Goal: Transaction & Acquisition: Obtain resource

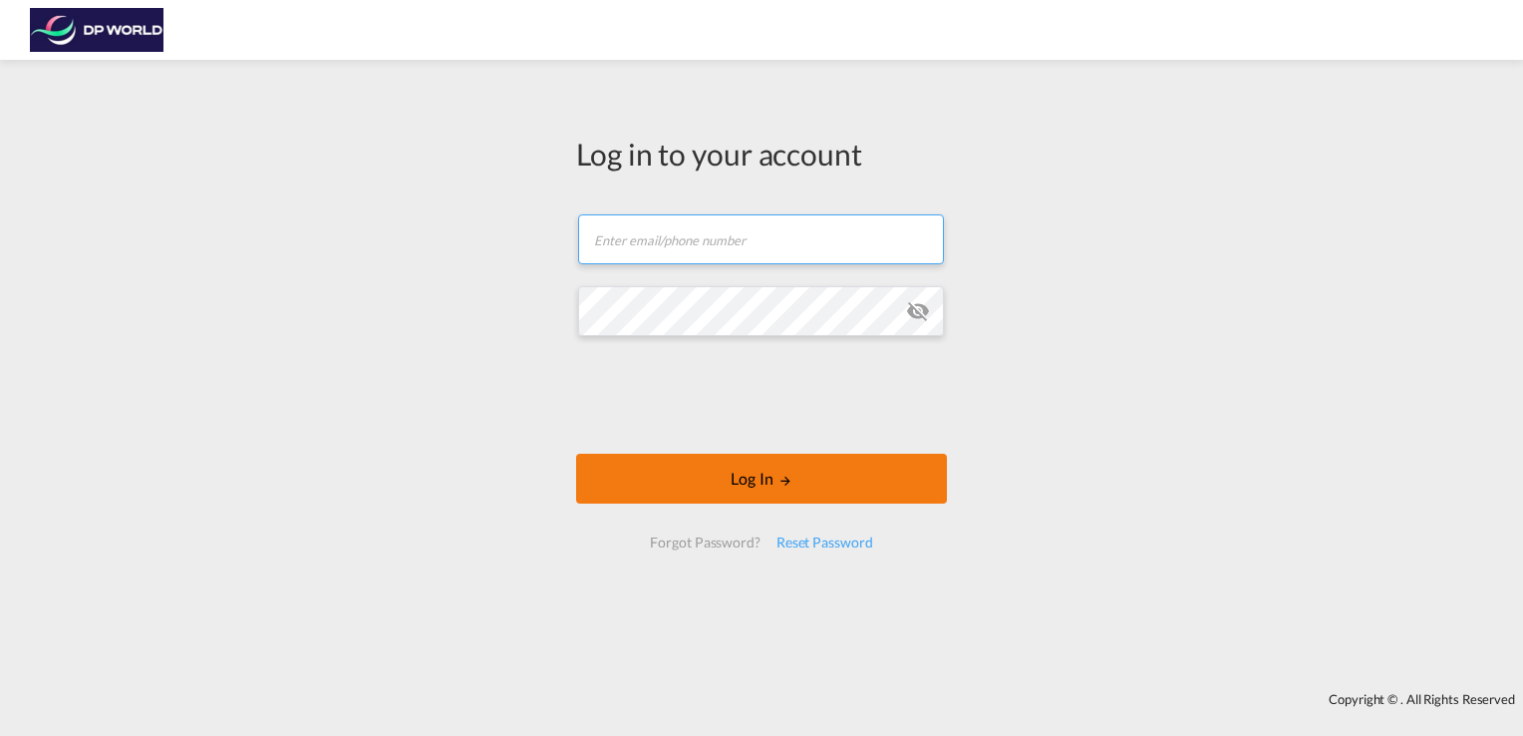
type input "[PERSON_NAME][EMAIL_ADDRESS][DOMAIN_NAME]"
click at [718, 480] on button "Log In" at bounding box center [761, 478] width 371 height 50
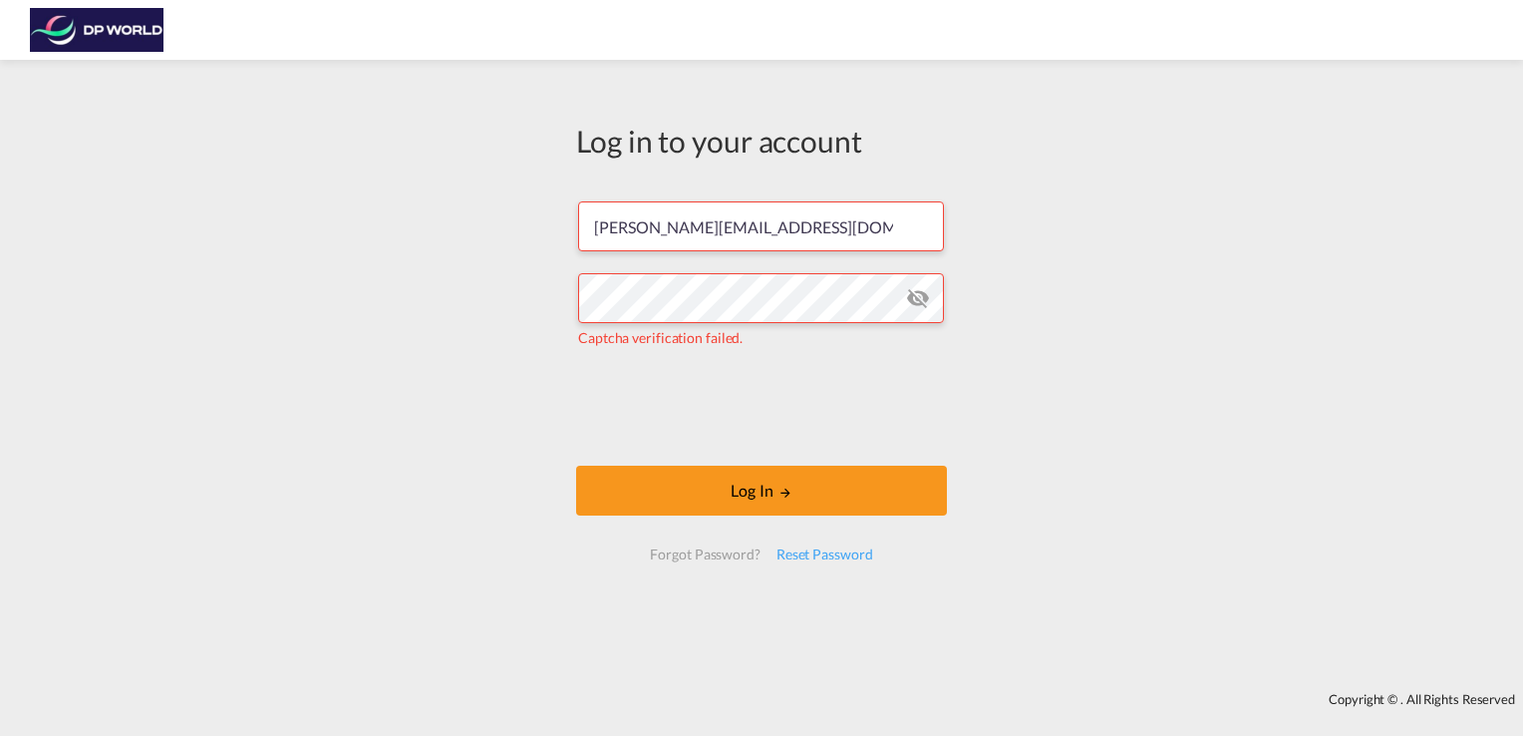
click at [1012, 669] on div "Log in to your account aaron.scarce@dpworld.com Captcha verification failed. Lo…" at bounding box center [761, 376] width 1523 height 612
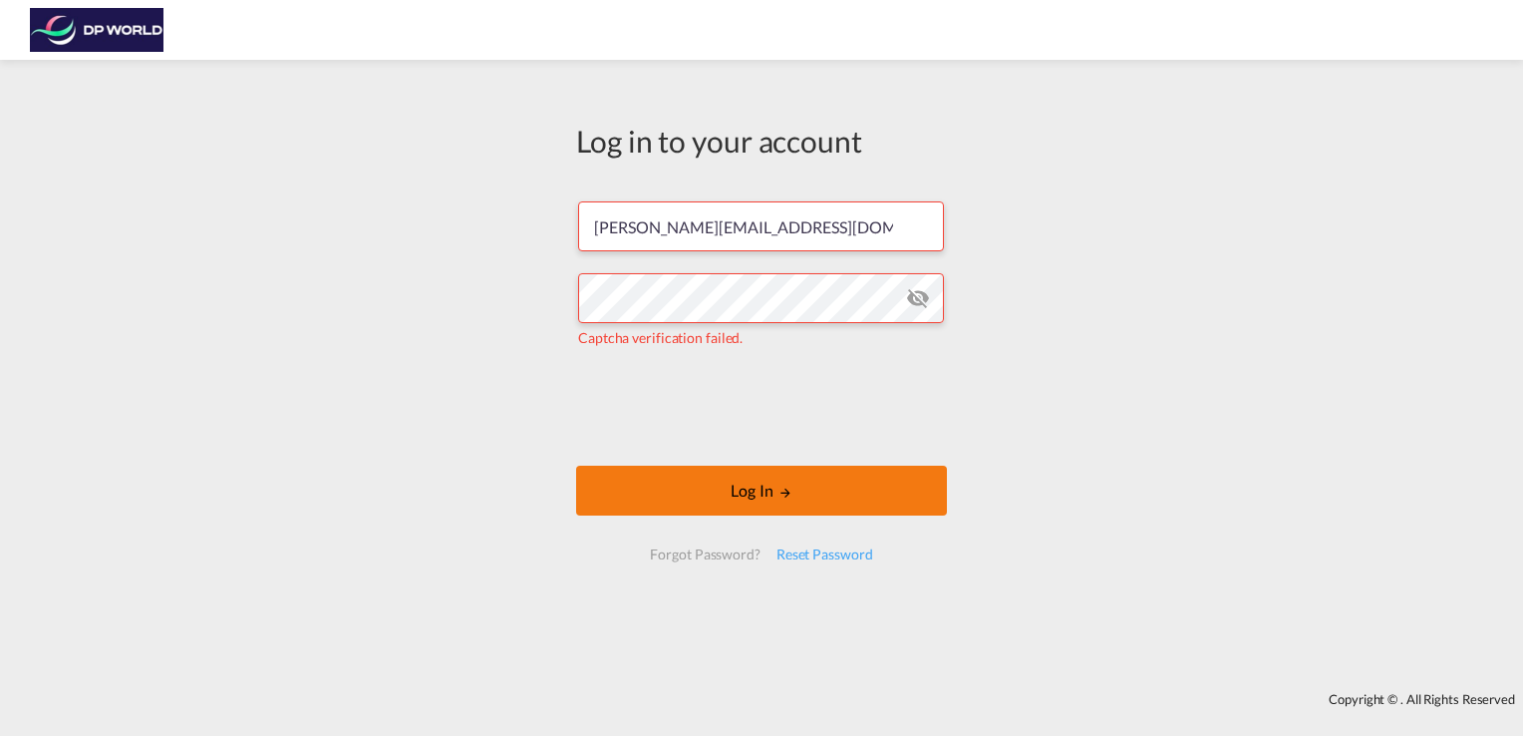
click at [751, 499] on button "Log In" at bounding box center [761, 490] width 371 height 50
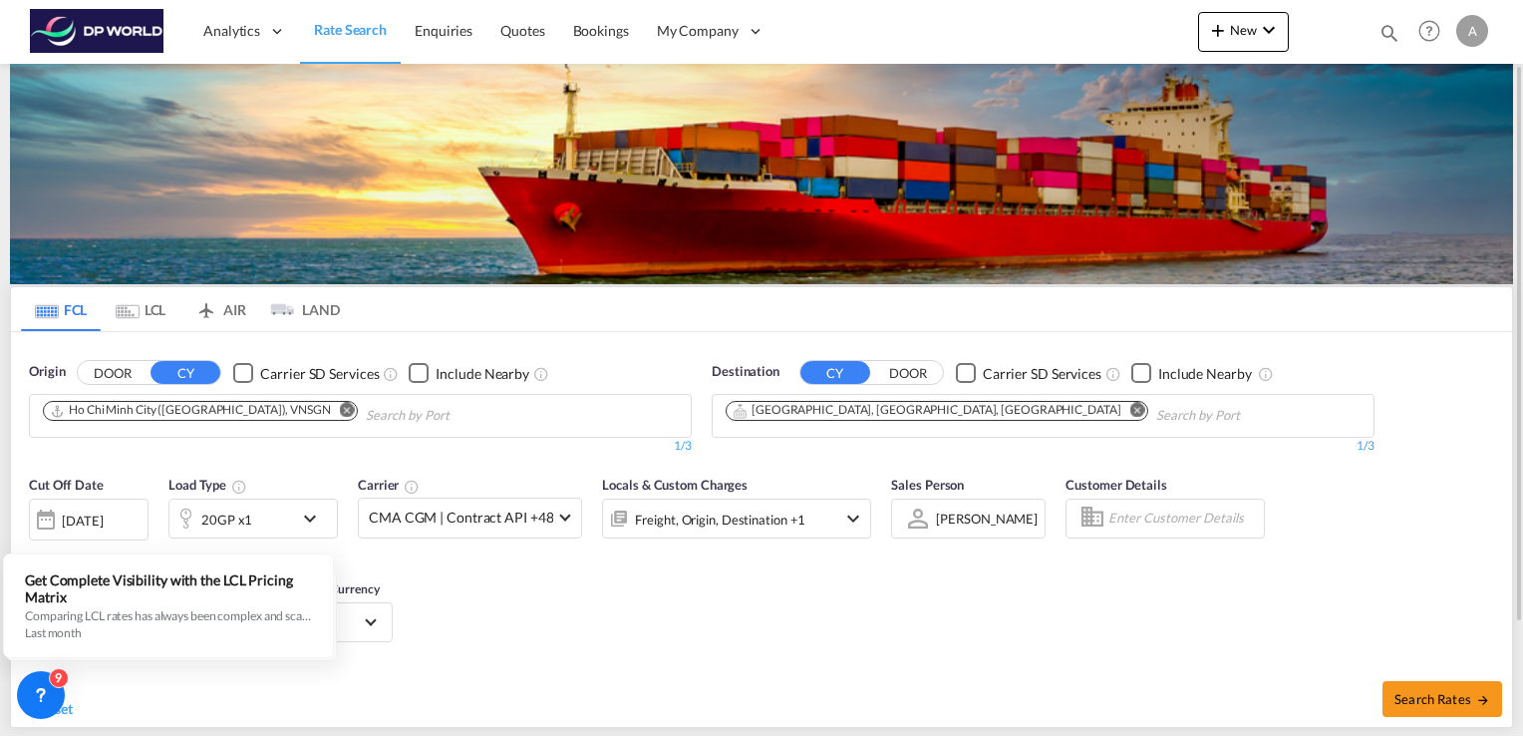
scroll to position [48, 0]
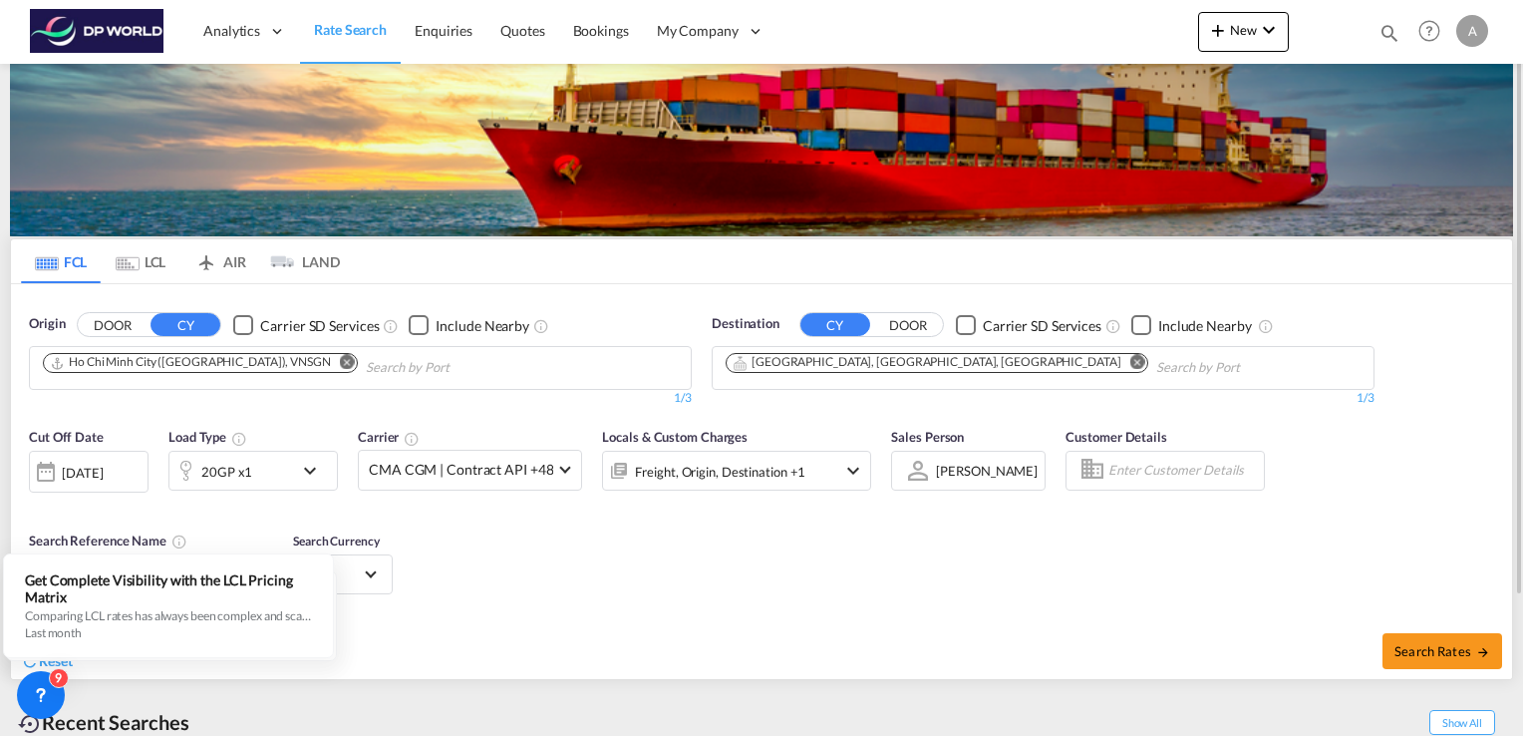
click at [307, 467] on md-icon "icon-chevron-down" at bounding box center [315, 470] width 34 height 24
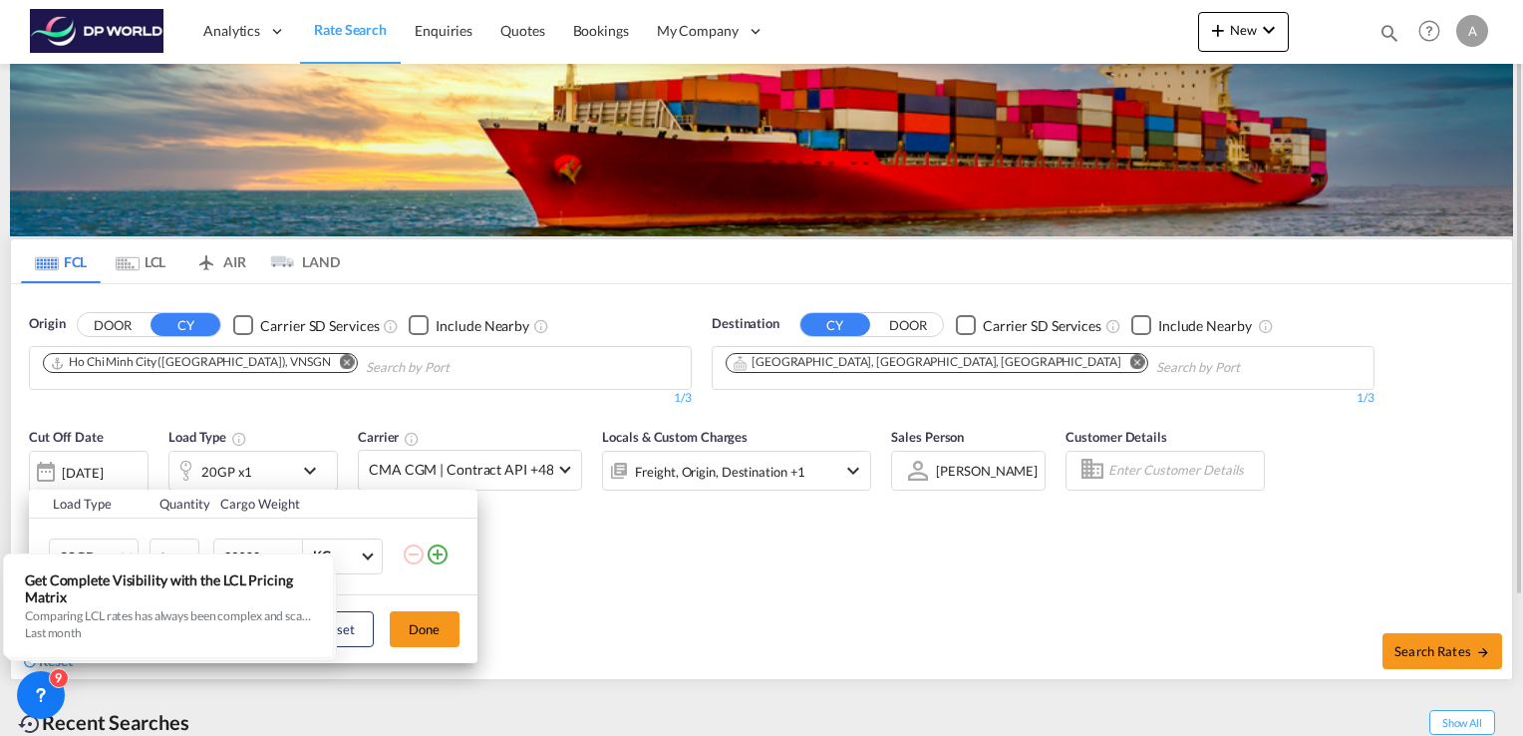
click at [307, 467] on div "Load Type Quantity Cargo Weight 20GP 20GP 40GP 40HC 45HC 20RE 40RE 40HR 20OT 40…" at bounding box center [761, 368] width 1523 height 736
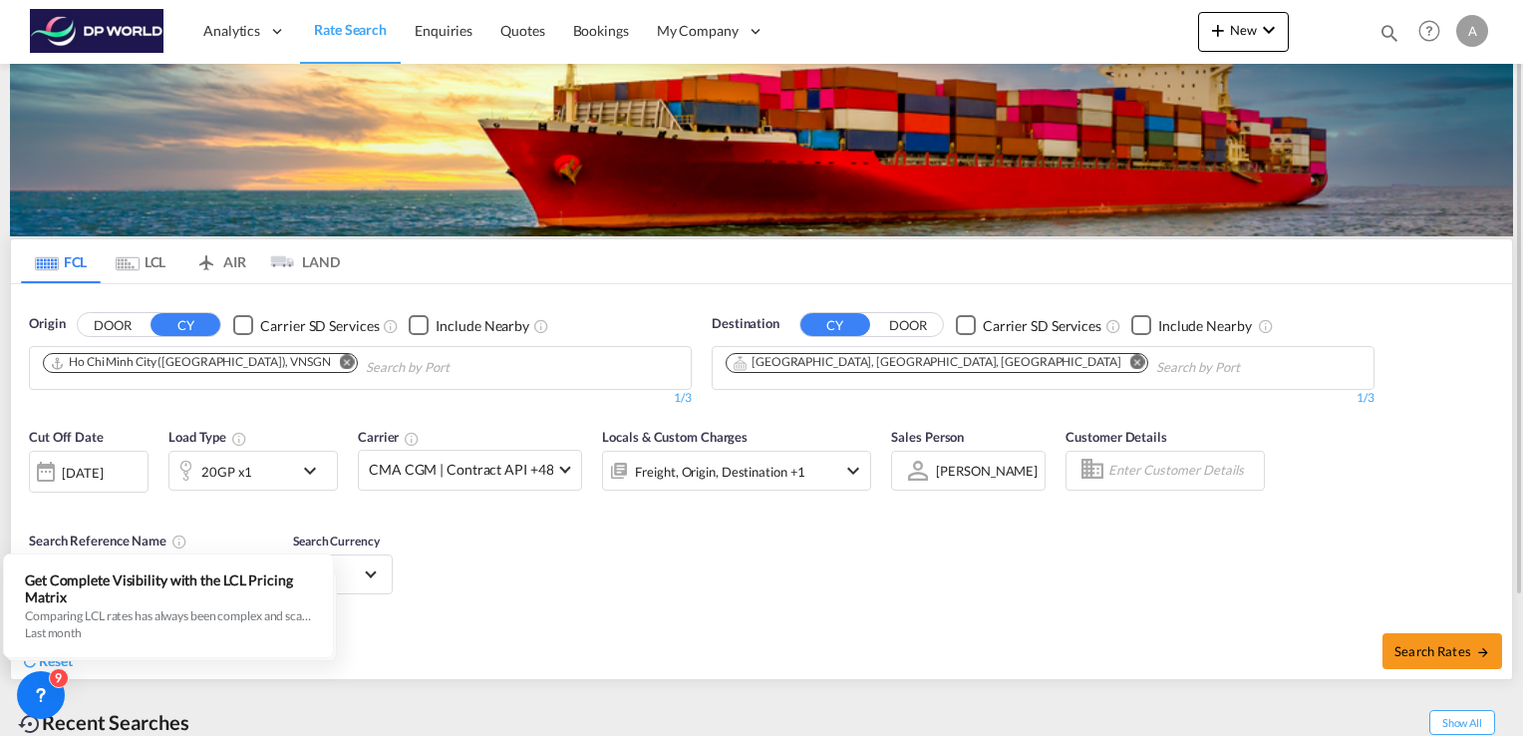
scroll to position [197, 0]
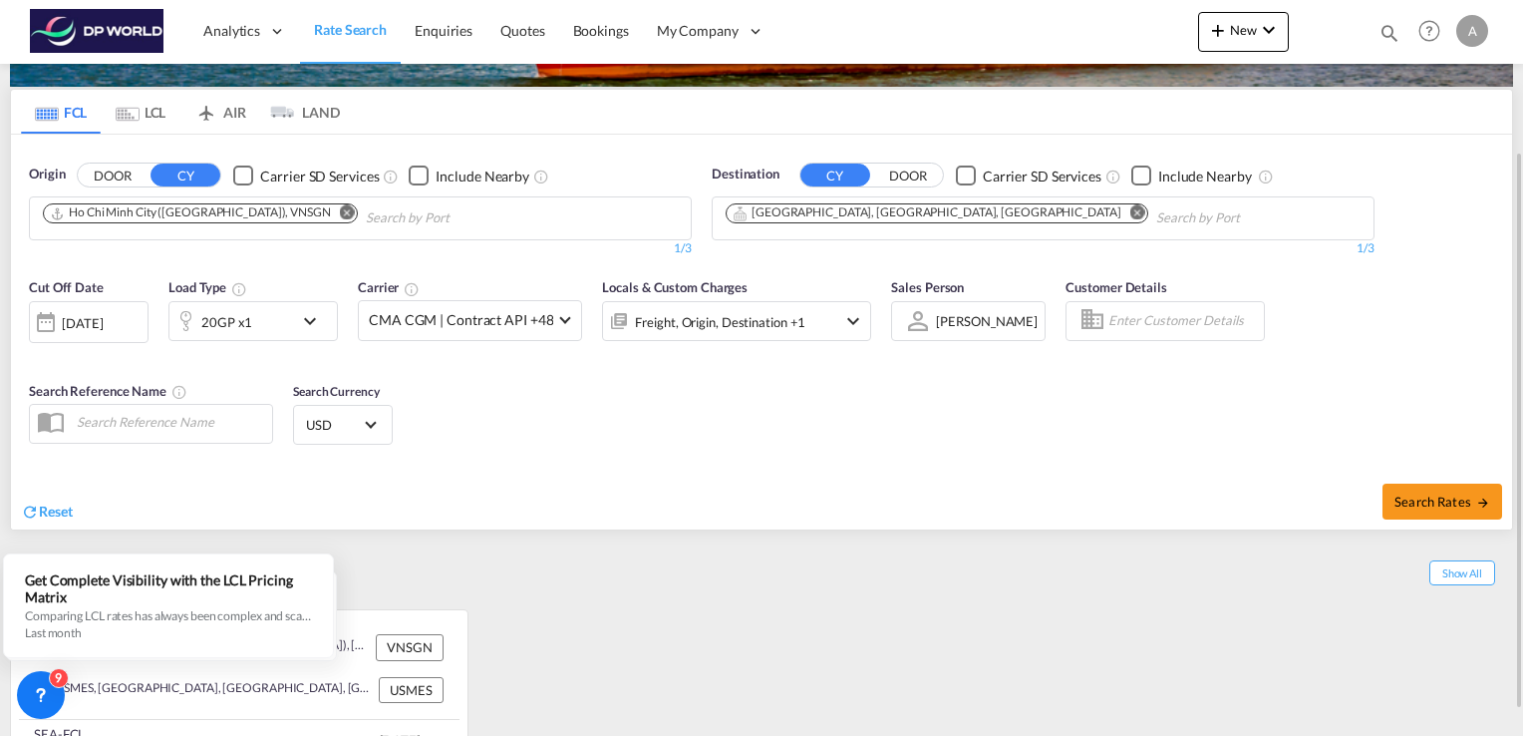
click at [312, 322] on md-icon "icon-chevron-down" at bounding box center [315, 321] width 34 height 24
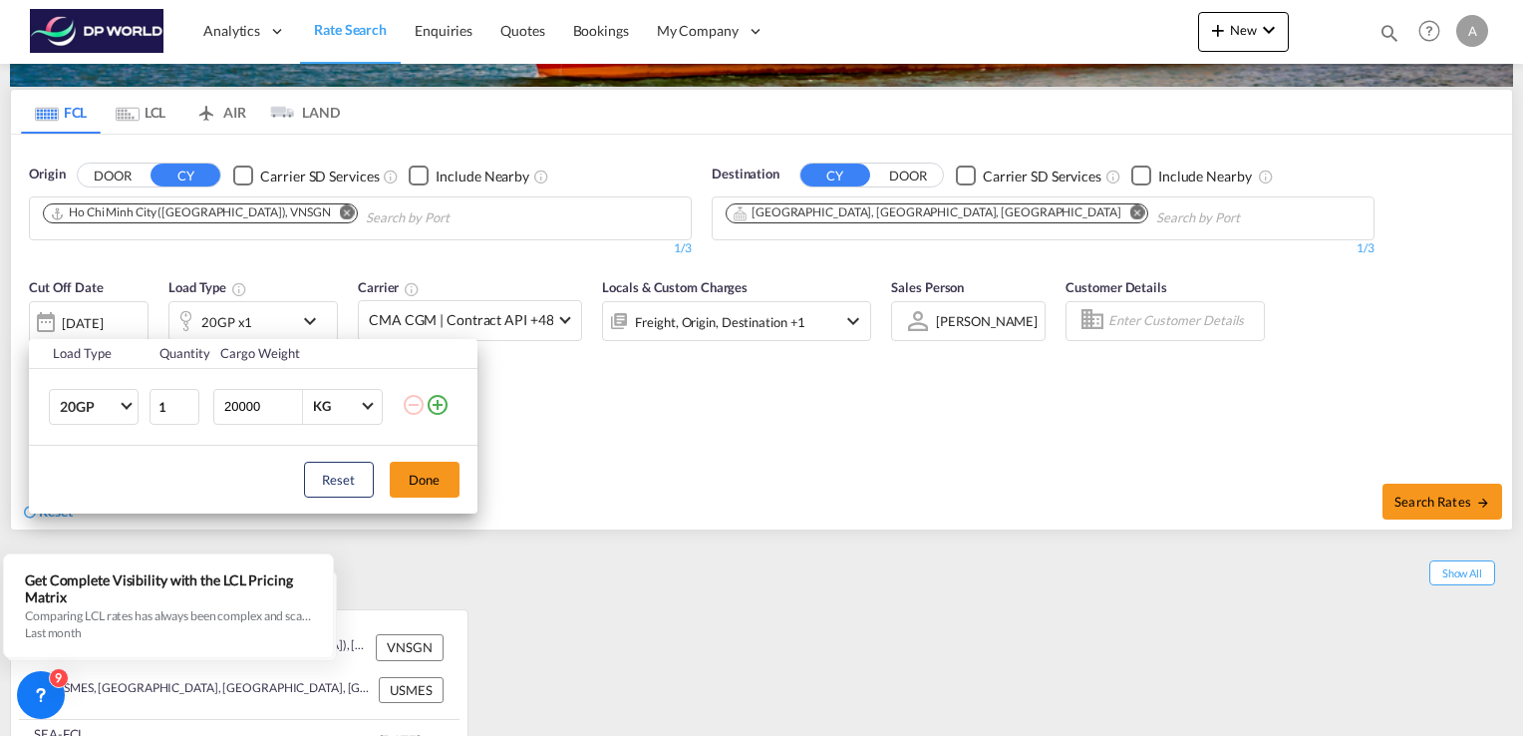
click at [857, 327] on div "Load Type Quantity Cargo Weight 20GP 20GP 40GP 40HC 45HC 20RE 40RE 40HR 20OT 40…" at bounding box center [761, 368] width 1523 height 736
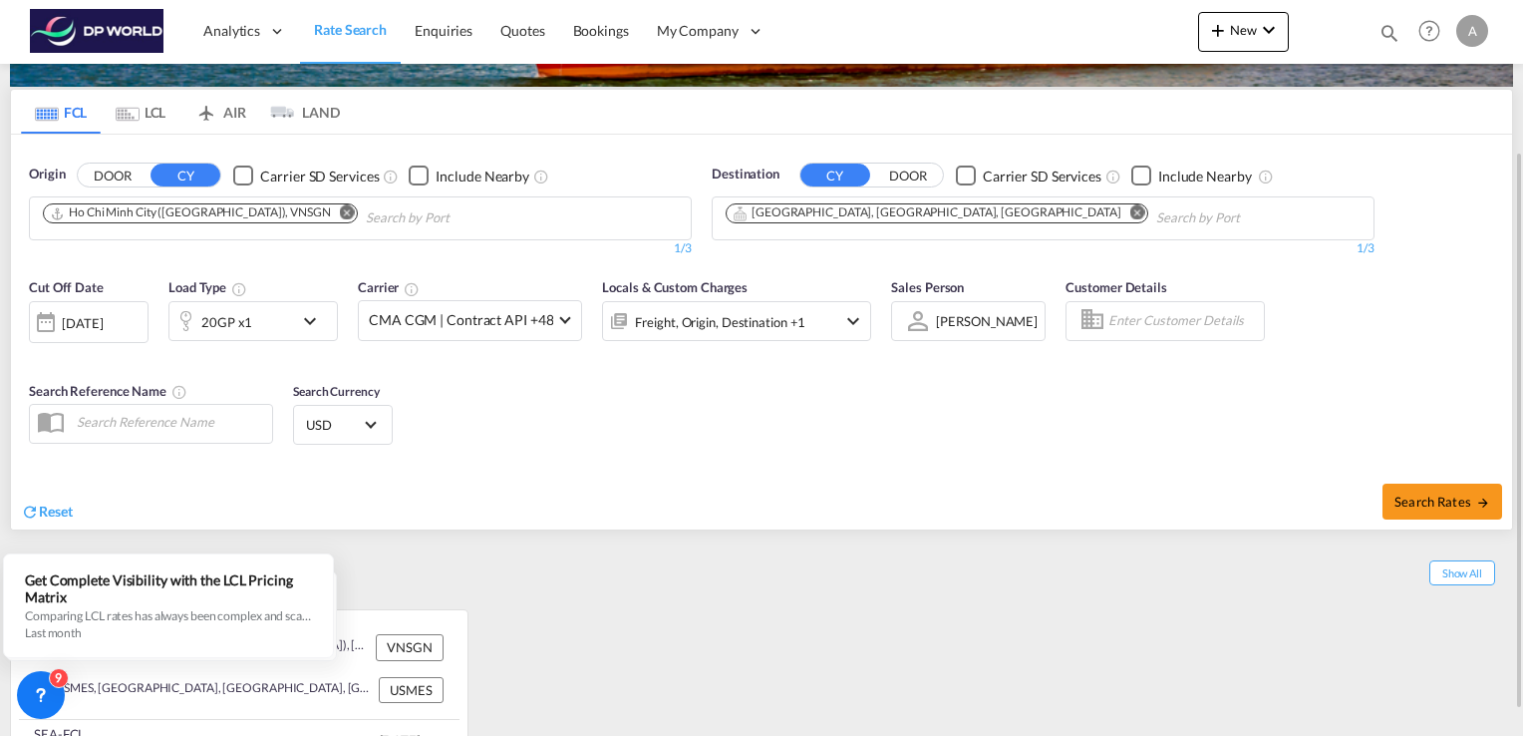
click at [1130, 210] on md-icon "Remove" at bounding box center [1137, 212] width 15 height 15
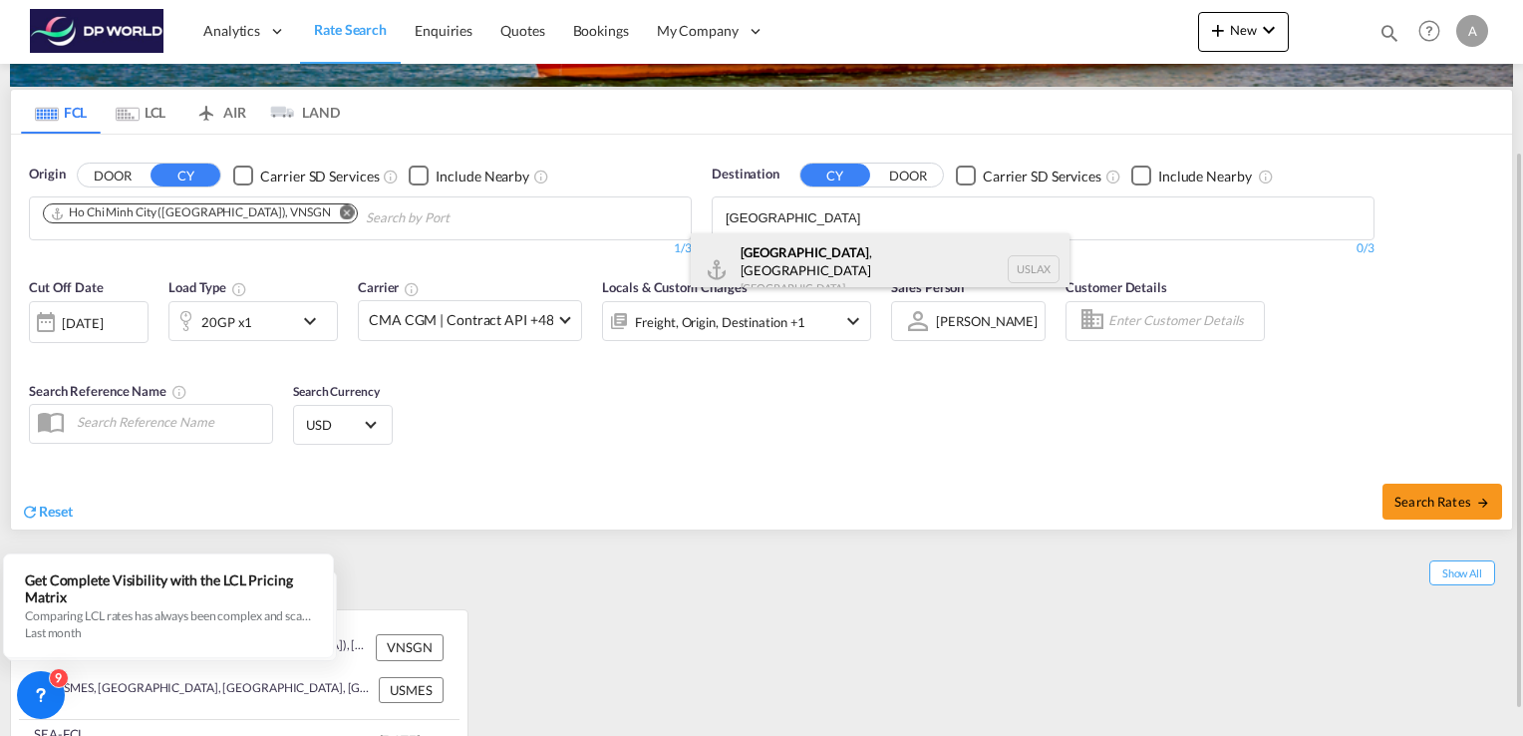
type input "Los Angeles"
click at [806, 253] on div "Los Angeles , CA United States USLAX" at bounding box center [880, 269] width 379 height 72
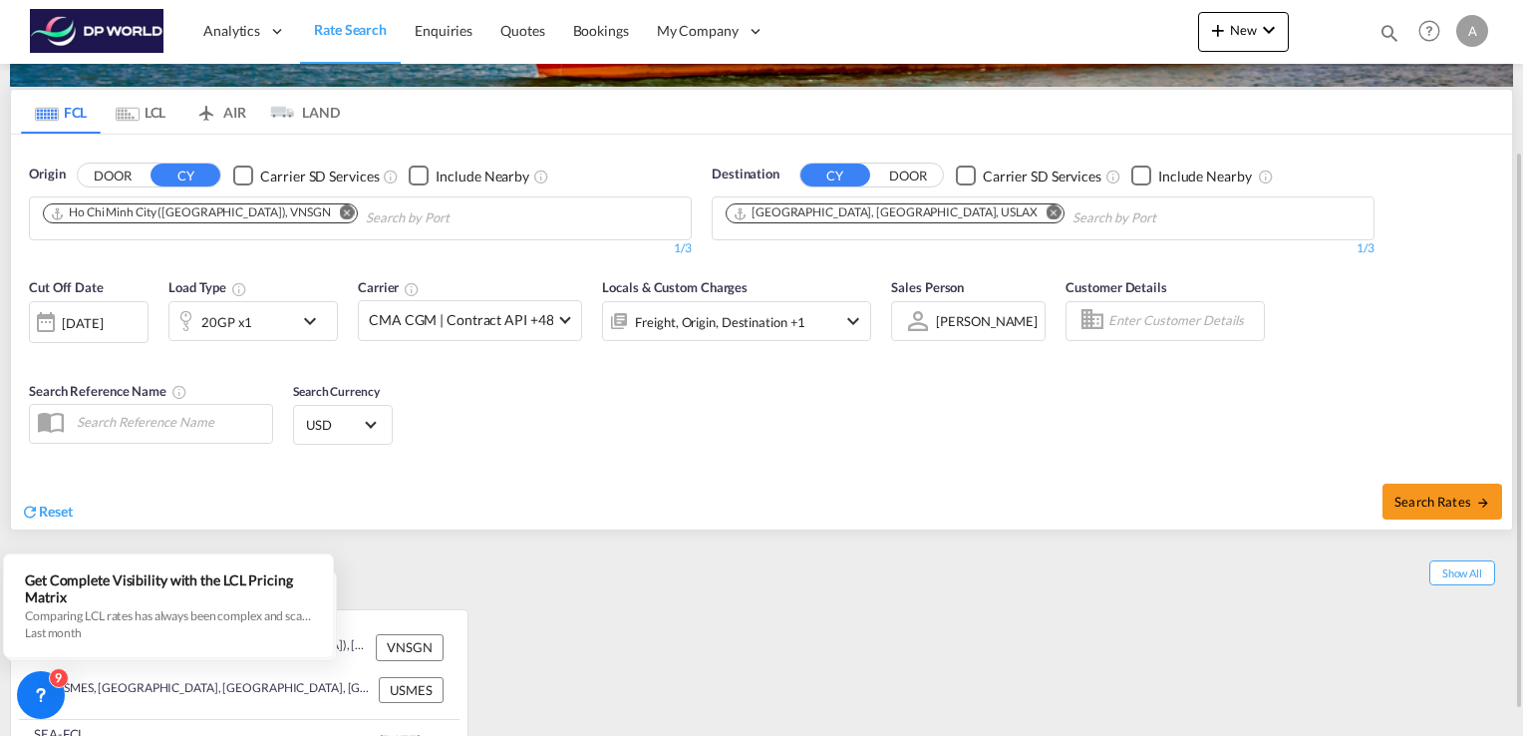
click at [308, 321] on md-icon "icon-chevron-down" at bounding box center [315, 321] width 34 height 24
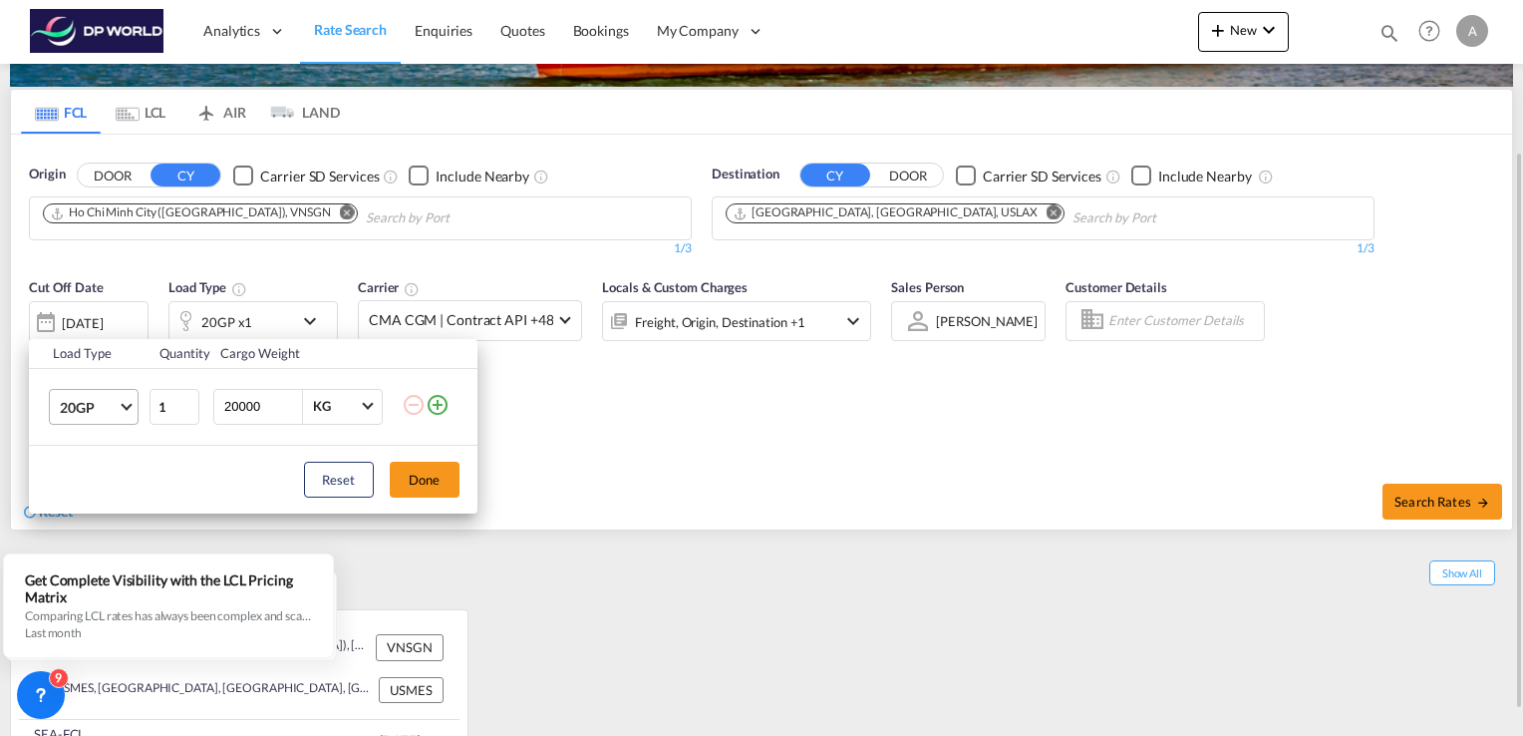
click at [130, 405] on span "Choose: \a20GP" at bounding box center [126, 404] width 11 height 11
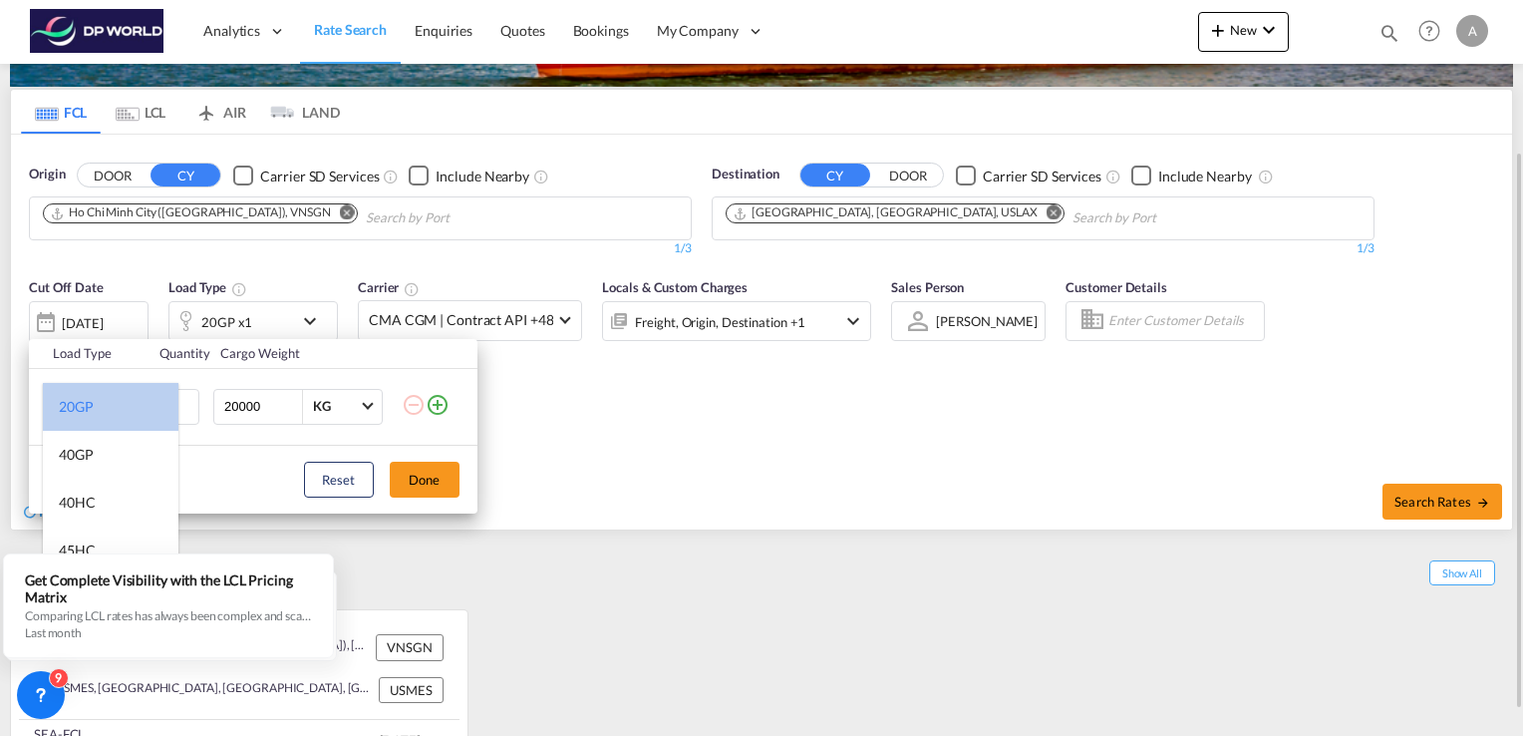
click at [130, 405] on md-option "20GP" at bounding box center [111, 407] width 136 height 48
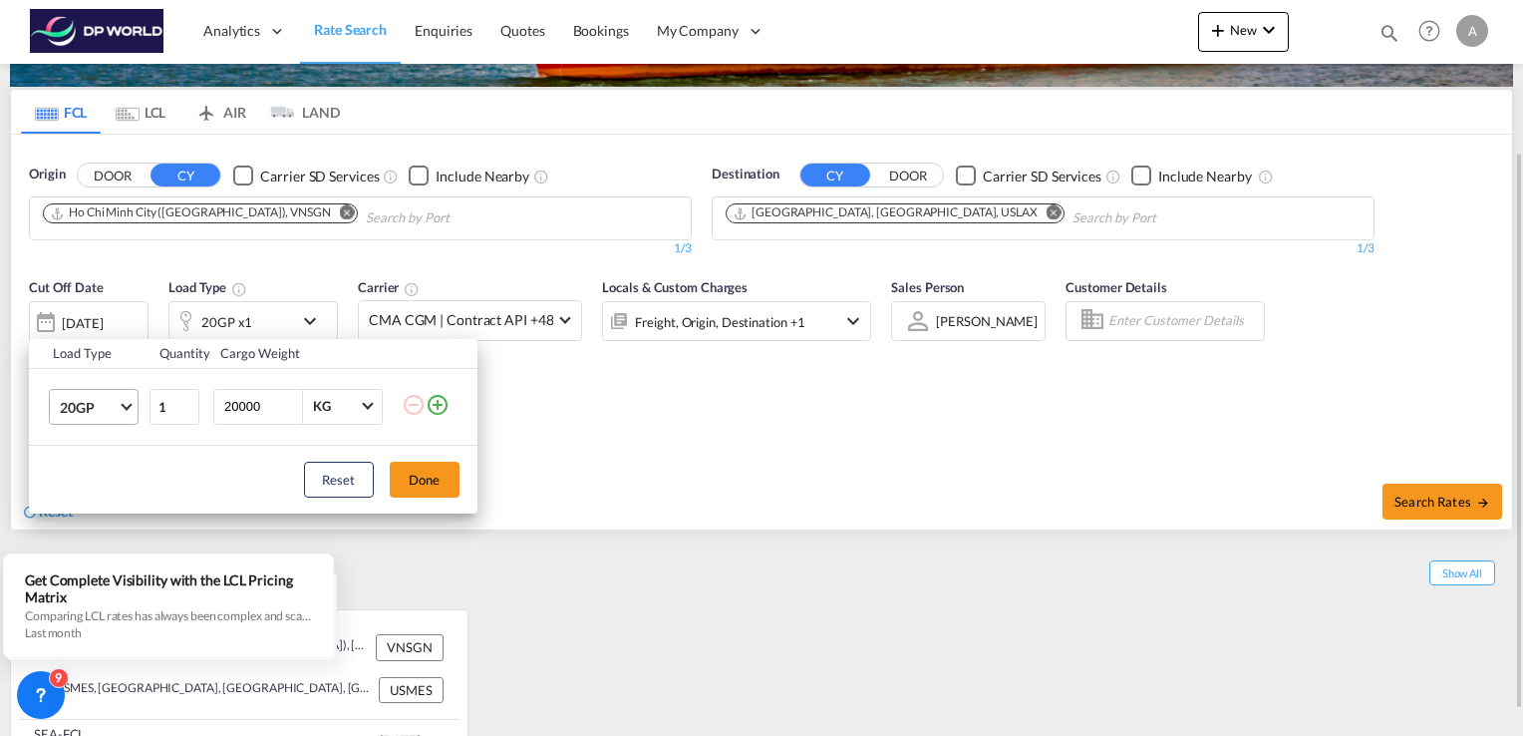
click at [126, 405] on span "Choose: \a20GP" at bounding box center [126, 404] width 11 height 11
click at [98, 495] on md-option "40HC" at bounding box center [111, 502] width 136 height 48
click at [424, 483] on button "Done" at bounding box center [425, 479] width 70 height 36
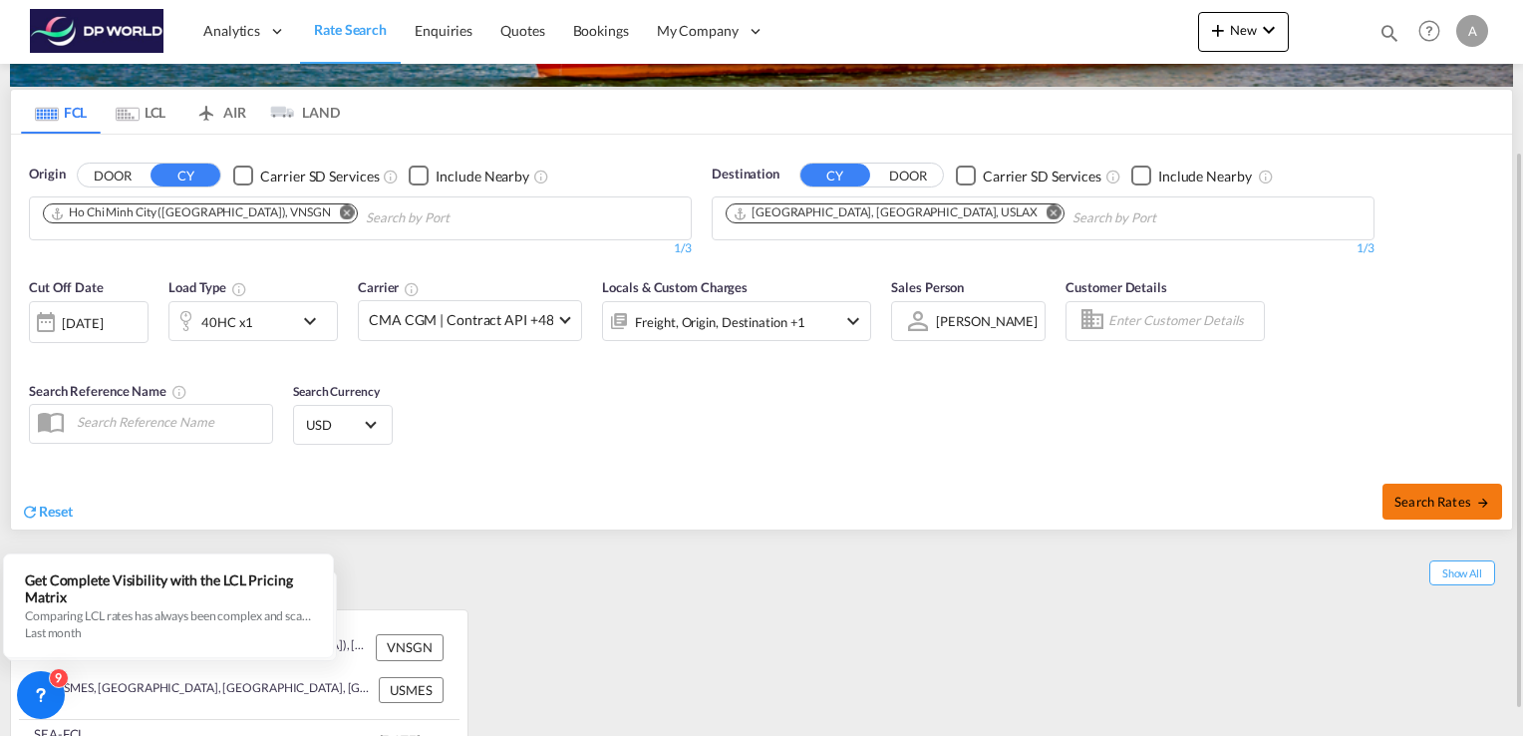
drag, startPoint x: 1427, startPoint y: 493, endPoint x: 1419, endPoint y: 506, distance: 15.2
click at [1419, 506] on span "Search Rates" at bounding box center [1442, 501] width 96 height 16
type input "VNSGN to USLAX / 9 Oct 2025"
